Goal: Task Accomplishment & Management: Complete application form

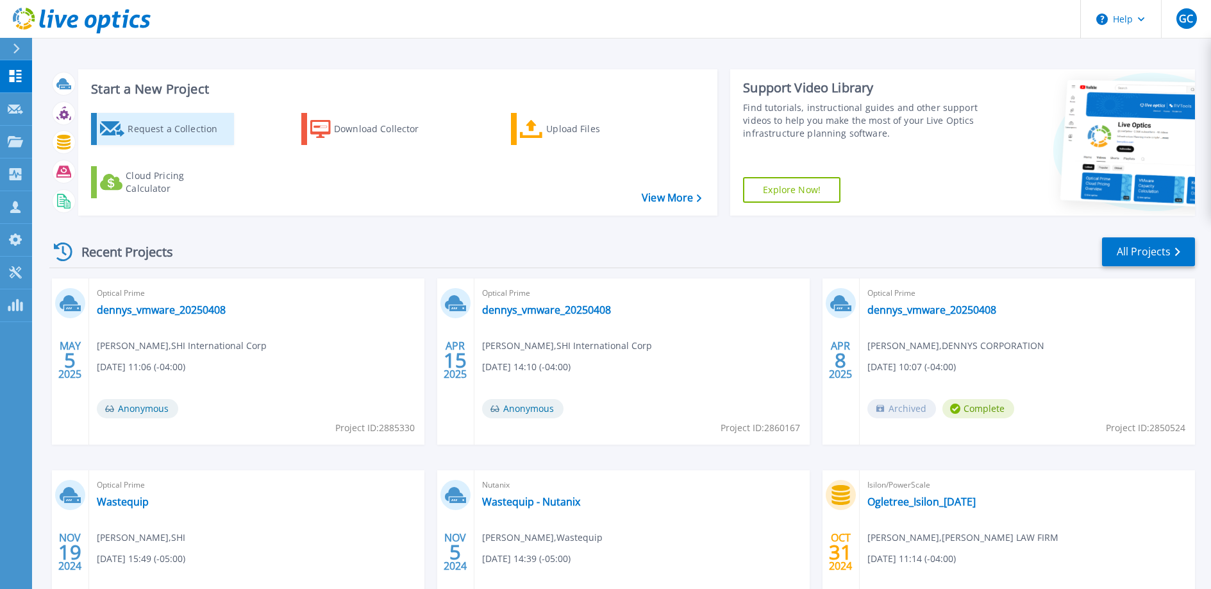
click at [151, 129] on div "Request a Collection" at bounding box center [179, 129] width 103 height 26
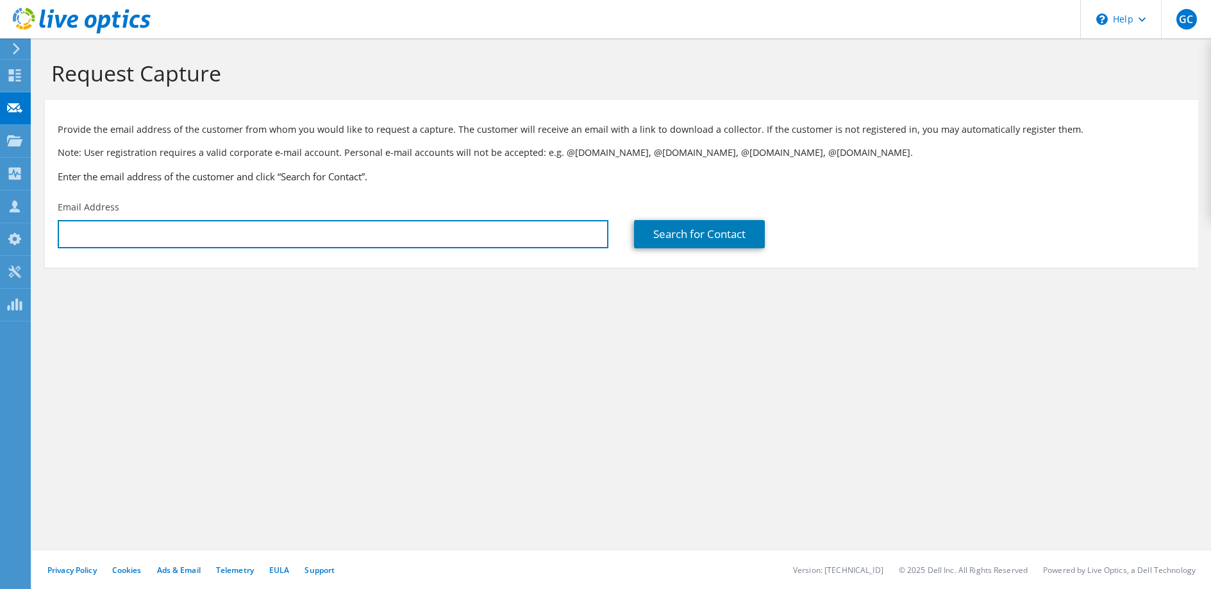
type input "[EMAIL_ADDRESS][DOMAIN_NAME]"
drag, startPoint x: 185, startPoint y: 237, endPoint x: 45, endPoint y: 228, distance: 140.7
click at [45, 228] on div "Email Address garrett_cook@shi.com" at bounding box center [333, 224] width 576 height 60
paste input "Turnage, David <david.turnage@aflglobal.com>"
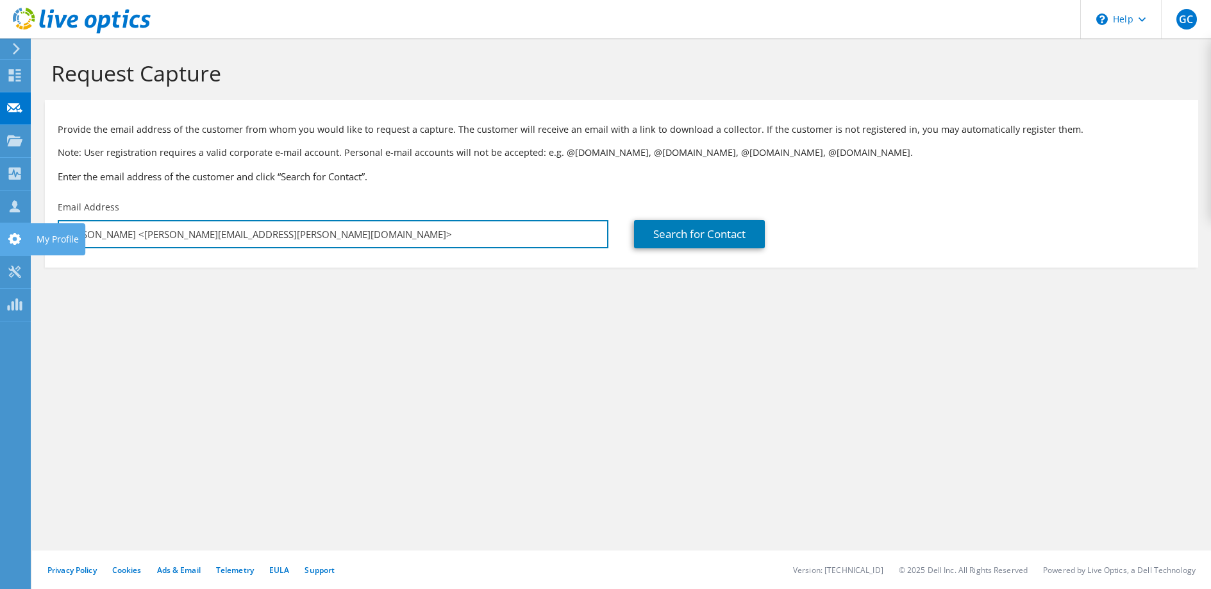
drag, startPoint x: 136, startPoint y: 234, endPoint x: 15, endPoint y: 232, distance: 121.2
click at [15, 232] on div "GC Channel Partner Garrett Cook garrett_cook@shi.com SHI International Corp My …" at bounding box center [605, 294] width 1211 height 589
click at [231, 237] on input "david.turnage@aflglobal.com>" at bounding box center [333, 234] width 551 height 28
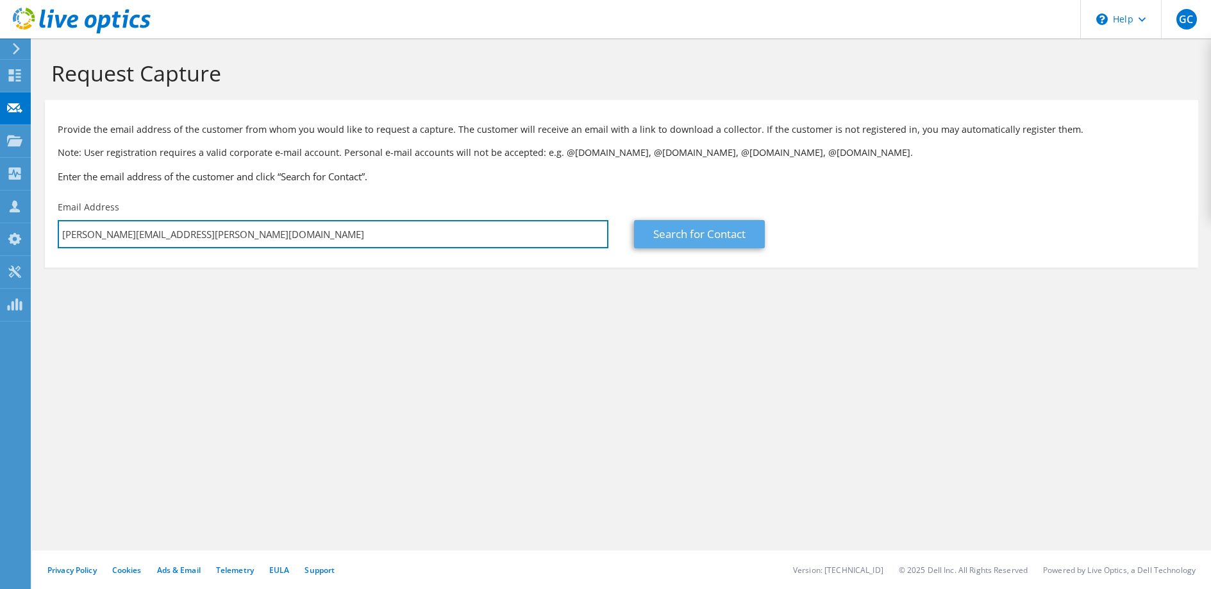
type input "david.turnage@aflglobal.com"
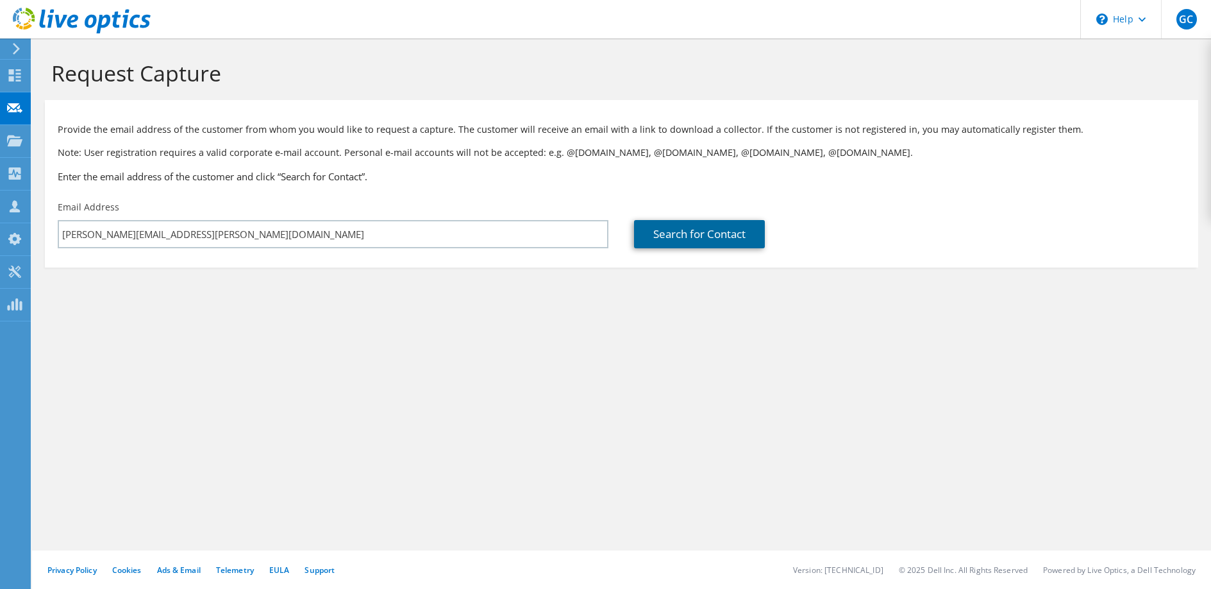
click at [710, 233] on link "Search for Contact" at bounding box center [699, 234] width 131 height 28
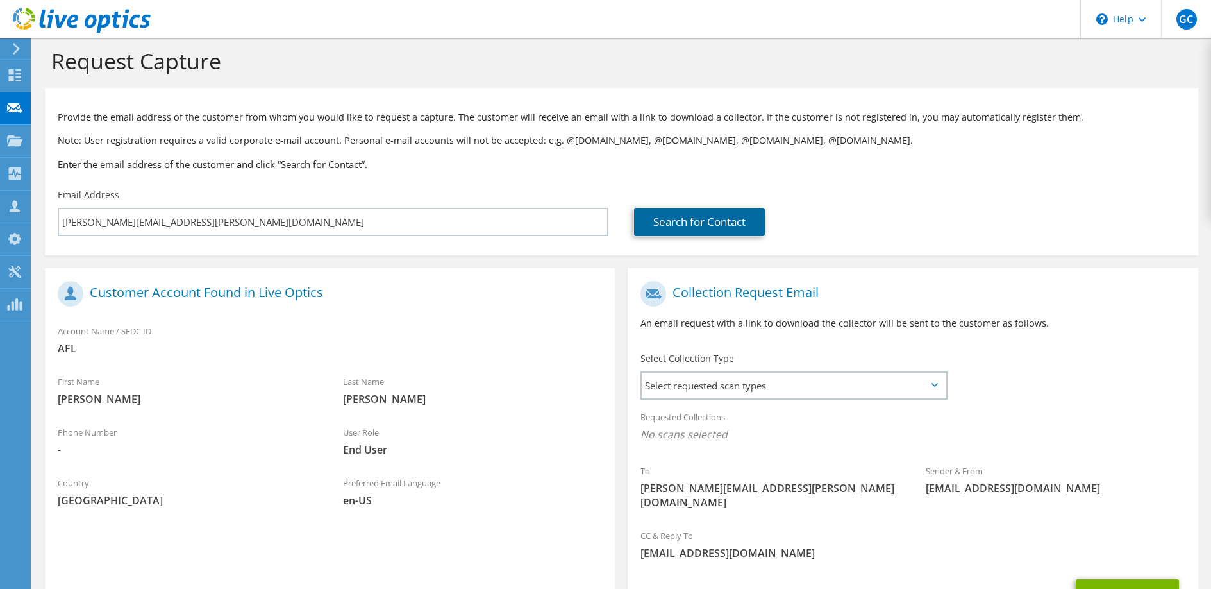
scroll to position [113, 0]
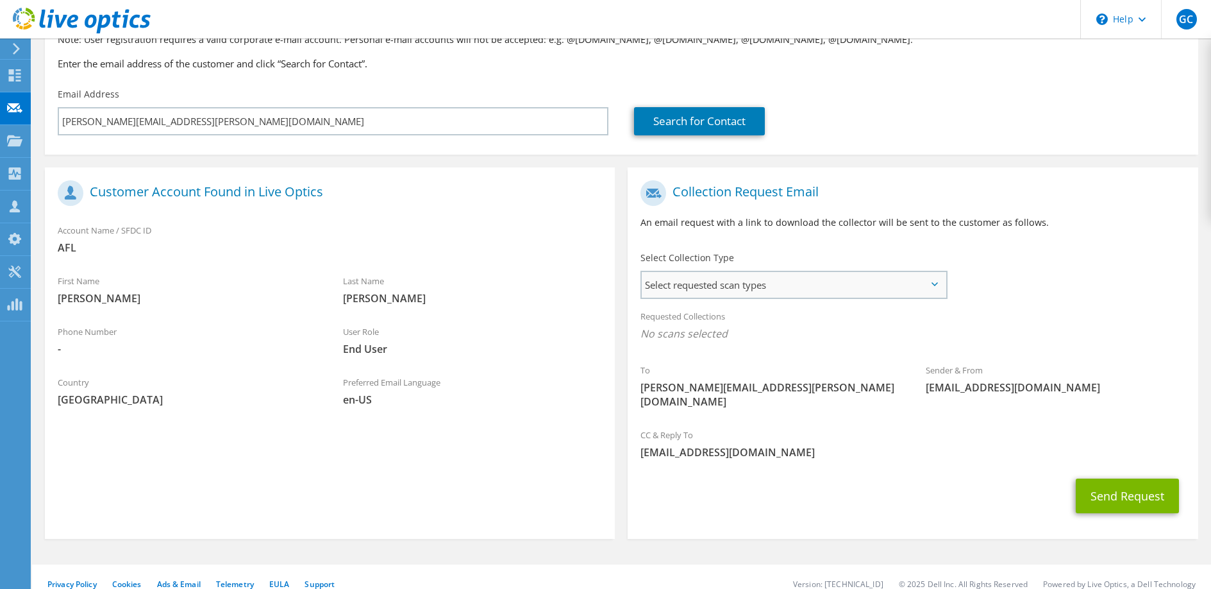
click at [805, 281] on span "Select requested scan types" at bounding box center [794, 285] width 304 height 26
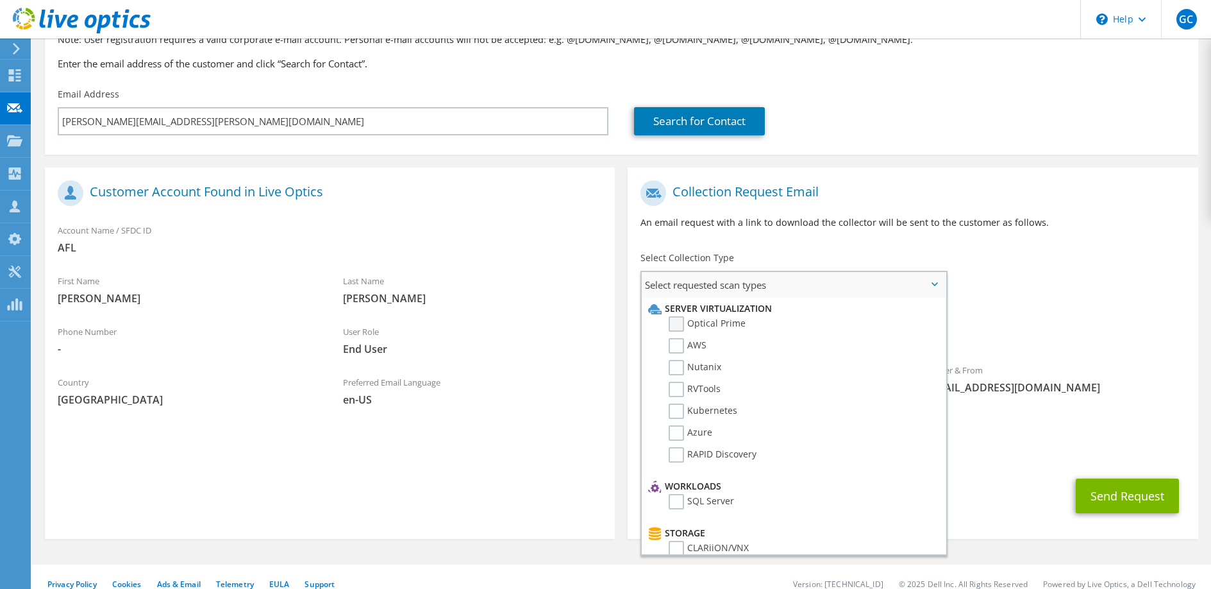
click at [681, 322] on label "Optical Prime" at bounding box center [707, 323] width 77 height 15
click at [0, 0] on input "Optical Prime" at bounding box center [0, 0] width 0 height 0
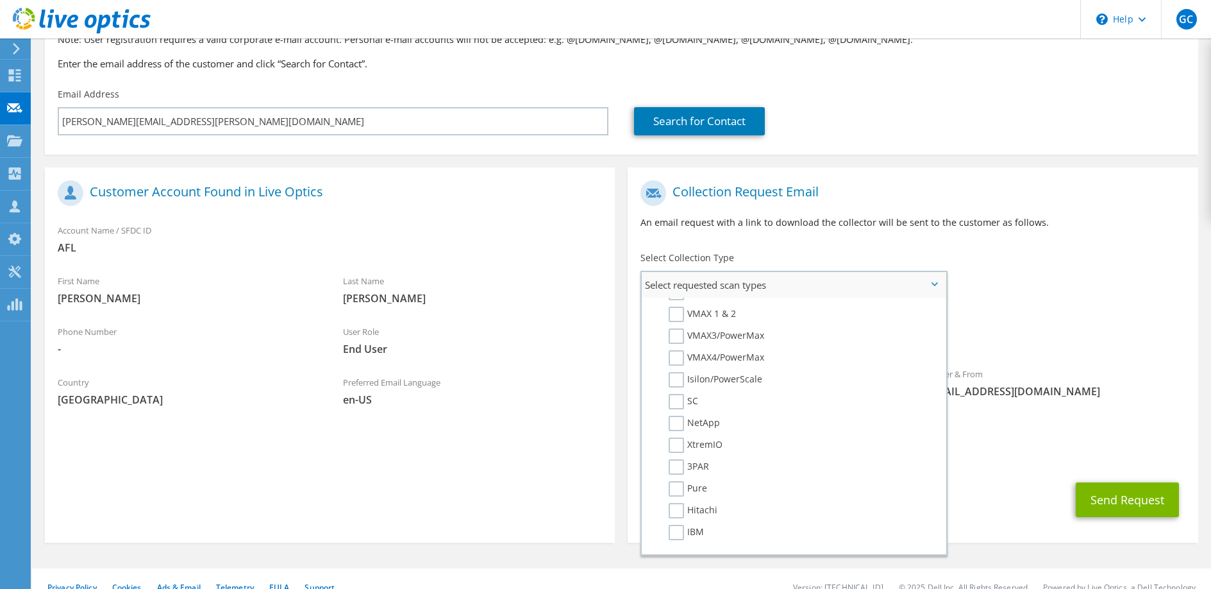
scroll to position [0, 0]
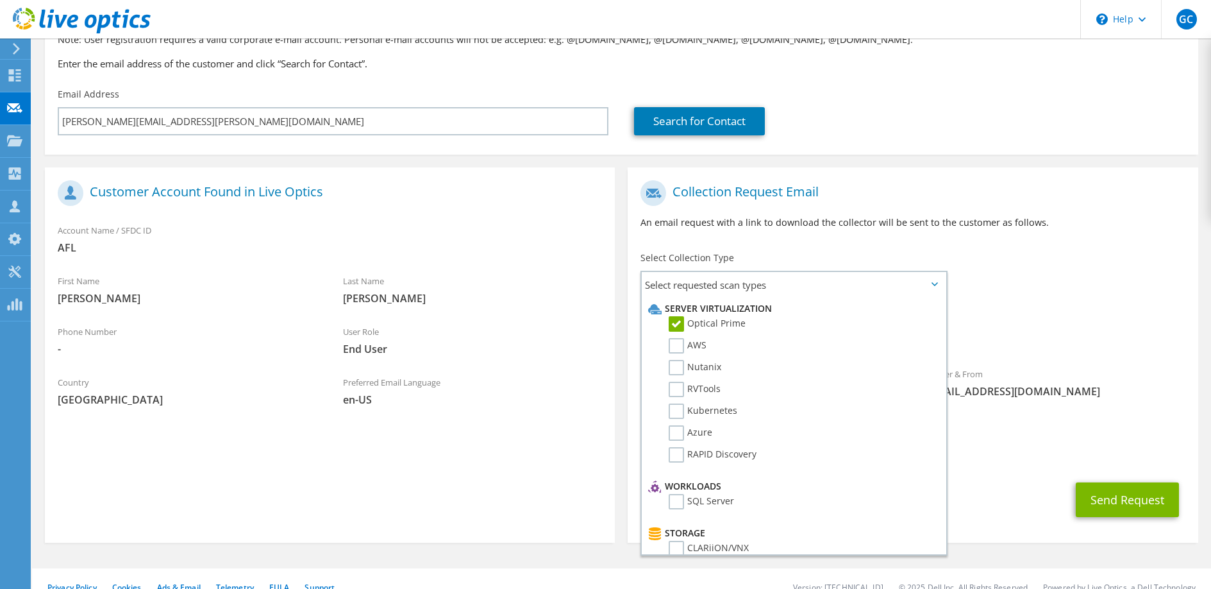
click at [1029, 236] on div "Collection Request Email An email request with a link to download the collector…" at bounding box center [913, 209] width 570 height 71
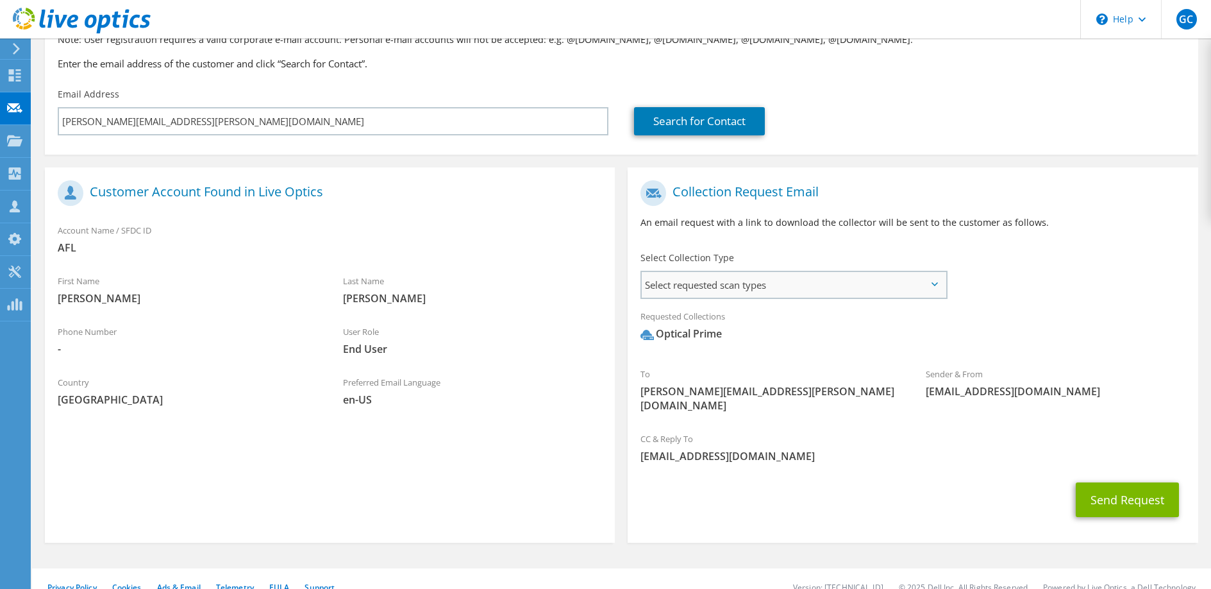
click at [815, 286] on span "Select requested scan types" at bounding box center [794, 285] width 304 height 26
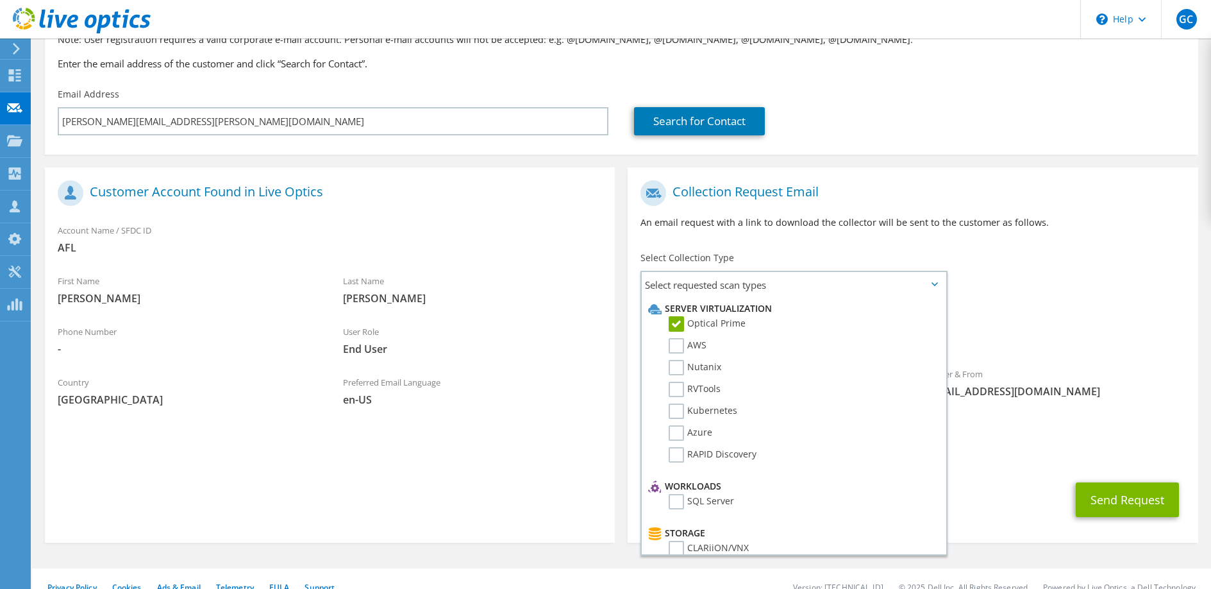
click at [1010, 256] on div "To david.turnage@aflglobal.com Sender & From liveoptics@liveoptics.com" at bounding box center [913, 299] width 570 height 251
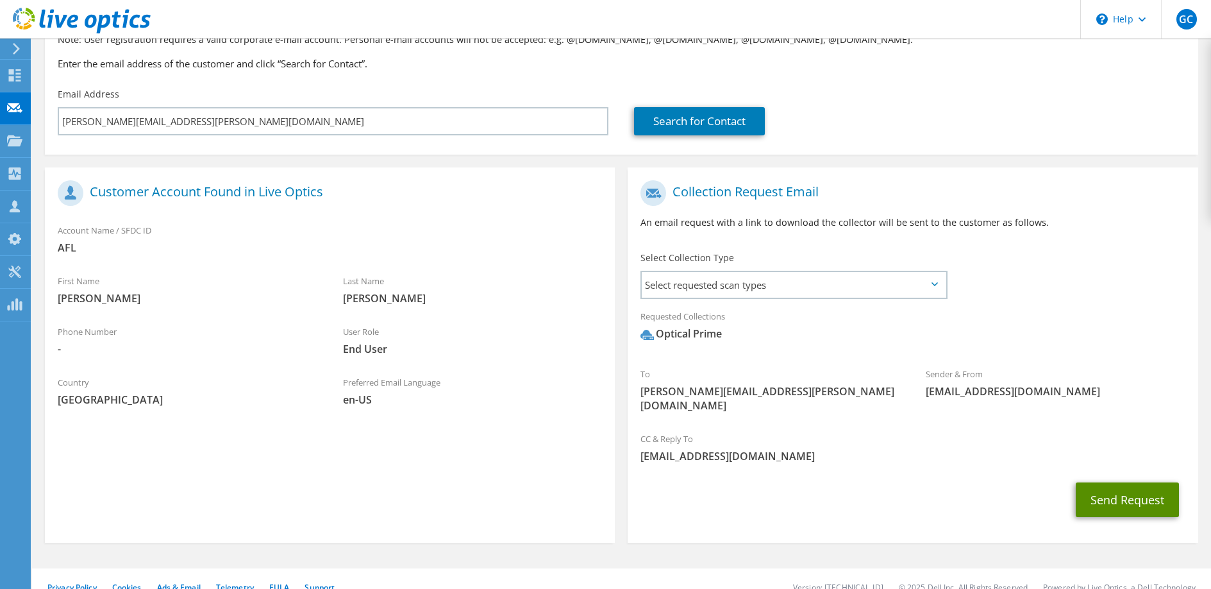
click at [1111, 491] on button "Send Request" at bounding box center [1127, 499] width 103 height 35
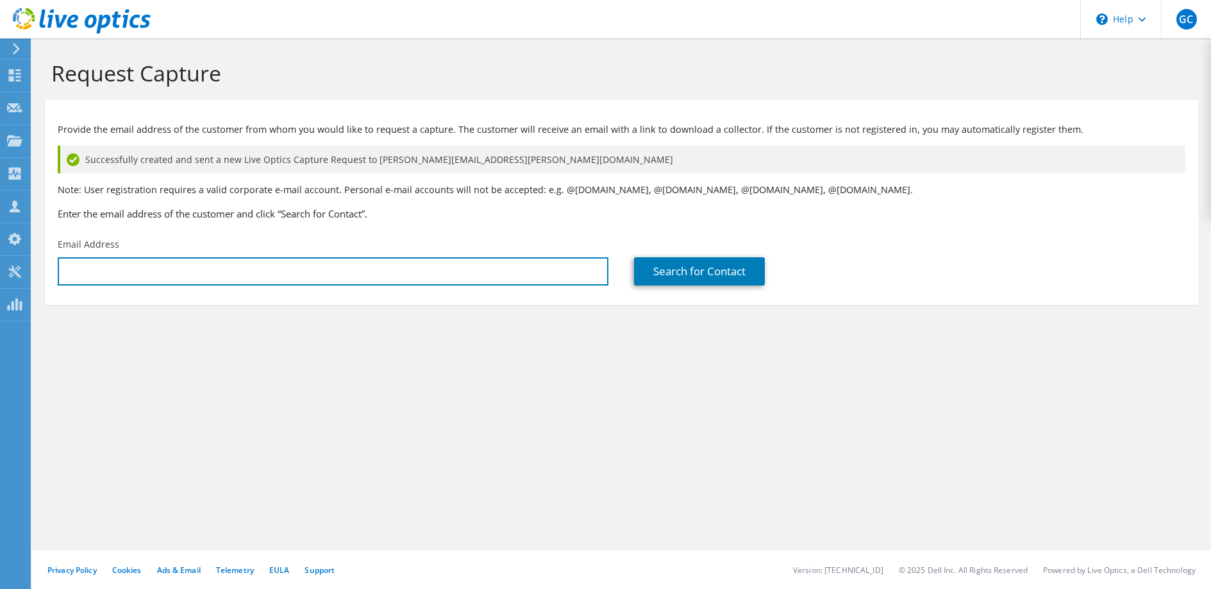
type input "[EMAIL_ADDRESS][DOMAIN_NAME]"
